Goal: Transaction & Acquisition: Purchase product/service

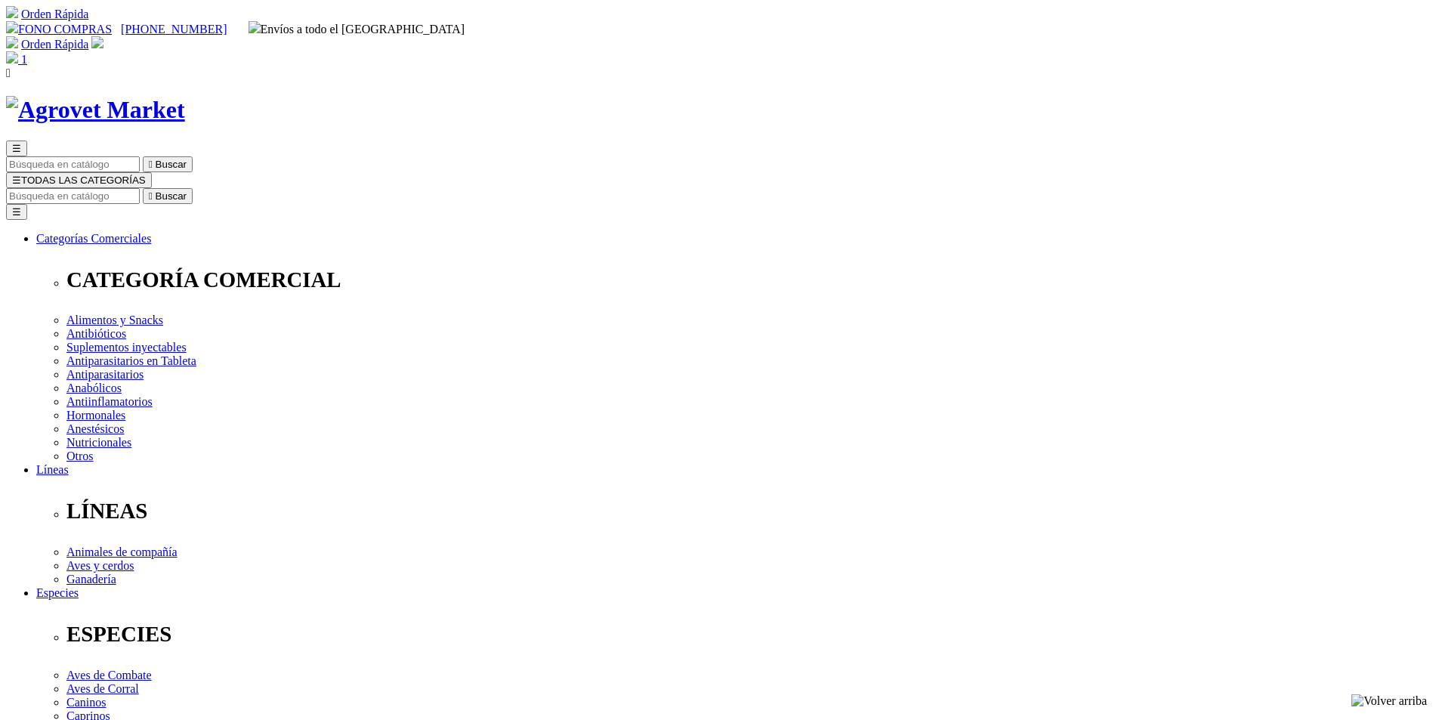
click at [18, 51] on img at bounding box center [12, 57] width 12 height 12
radio input "true"
select select "0"
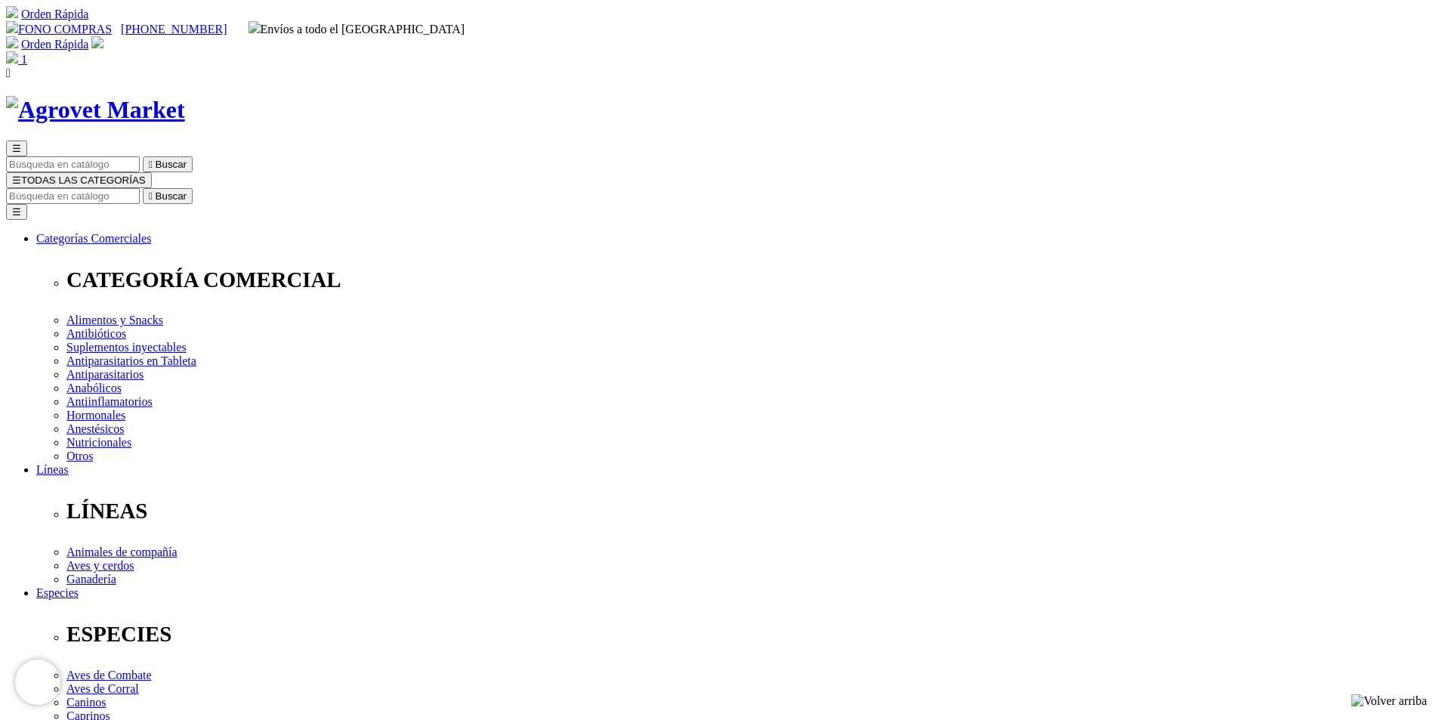
radio input "true"
select select "0"
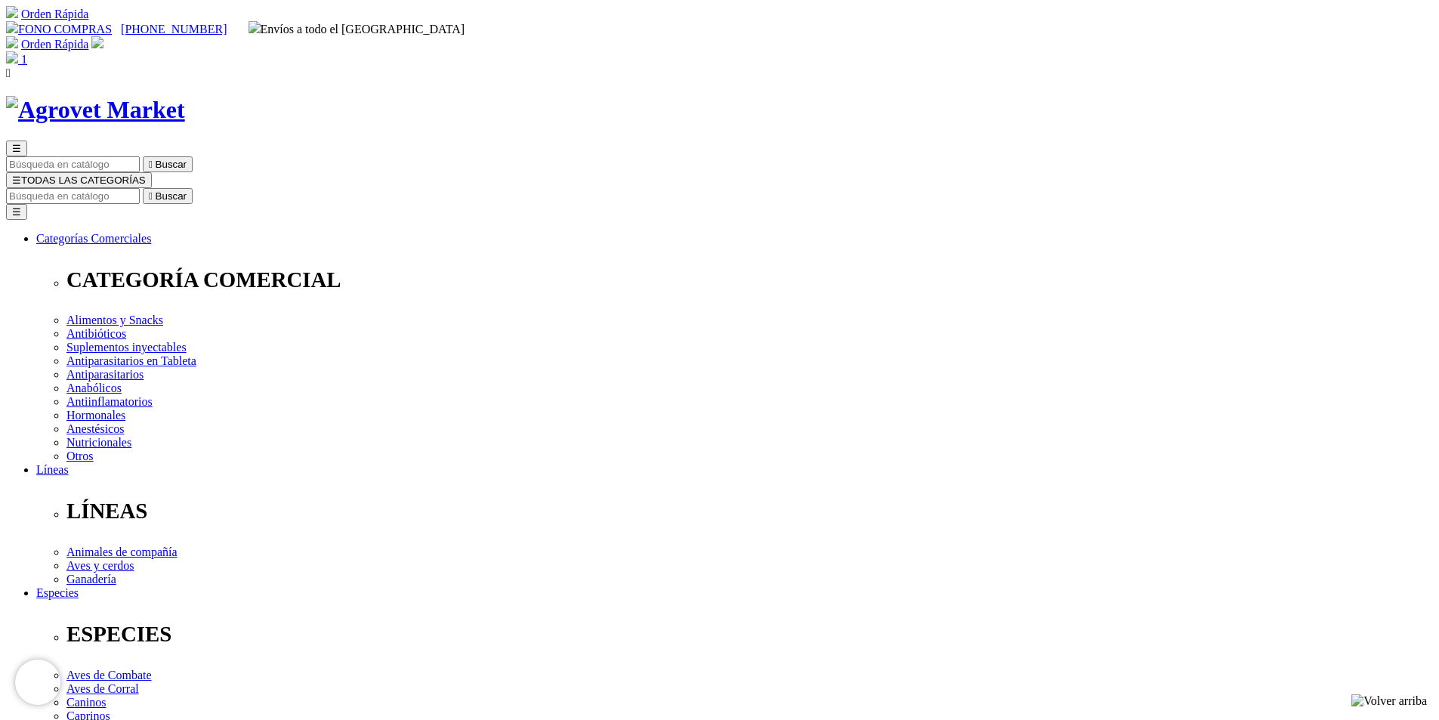
type input "7"
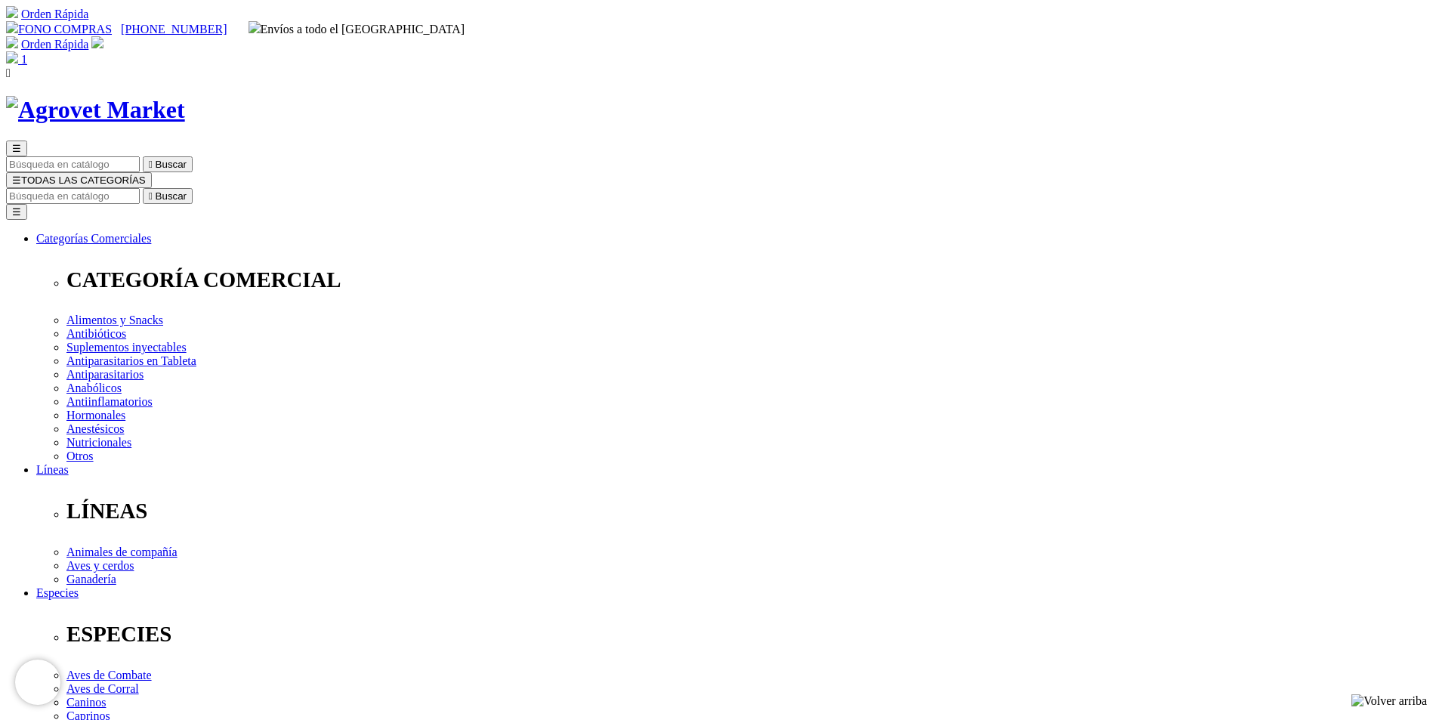
select select "84"
type input "1"
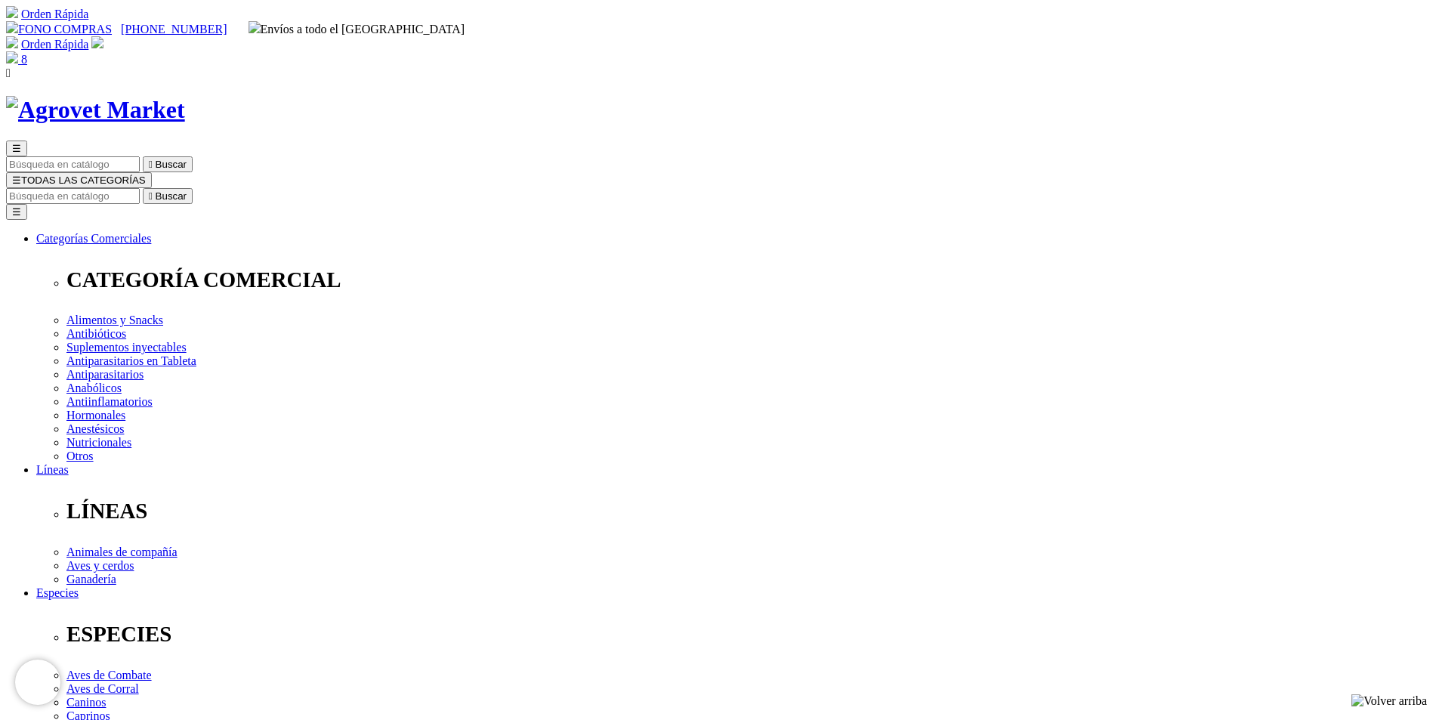
select select "84"
click at [18, 51] on img at bounding box center [12, 57] width 12 height 12
select select "84"
